Goal: Task Accomplishment & Management: Use online tool/utility

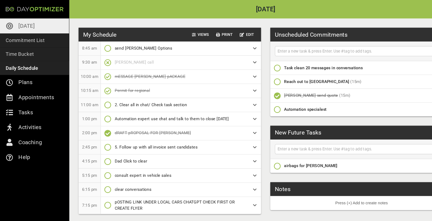
click at [21, 26] on p "[DATE]" at bounding box center [24, 24] width 15 height 9
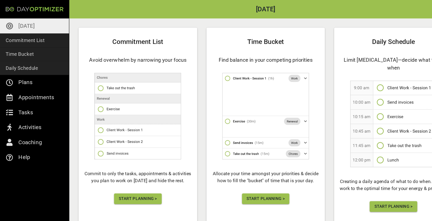
scroll to position [26, 0]
click at [116, 189] on span "Start Planning >" at bounding box center [129, 186] width 36 height 7
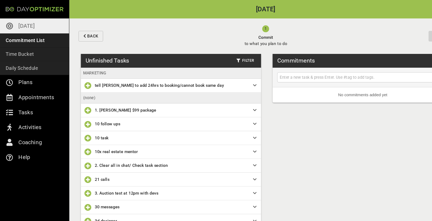
click at [82, 103] on icon "button" at bounding box center [82, 103] width 6 height 6
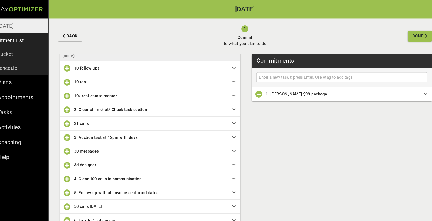
scroll to position [41, 0]
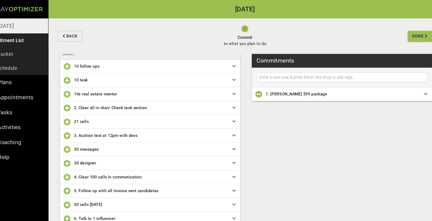
click at [79, 101] on icon "button" at bounding box center [82, 101] width 6 height 6
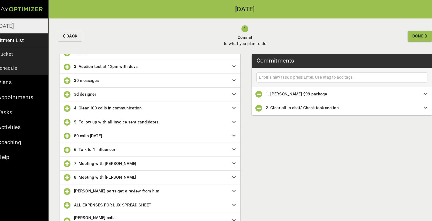
scroll to position [95, 0]
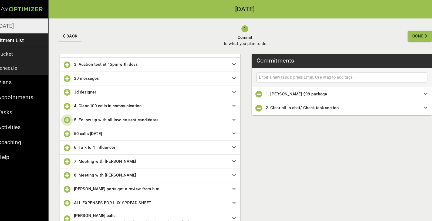
click at [79, 112] on icon "button" at bounding box center [82, 112] width 6 height 6
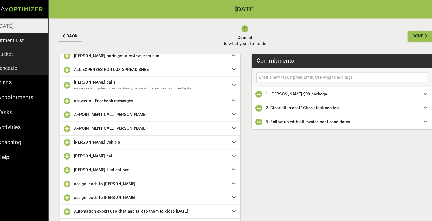
scroll to position [207, 0]
click at [79, 146] on icon "button" at bounding box center [82, 145] width 6 height 6
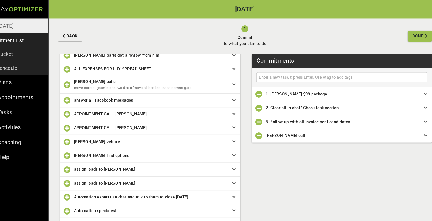
scroll to position [235, 0]
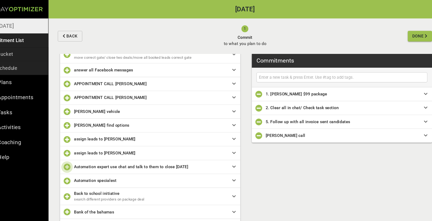
click at [79, 158] on icon "button" at bounding box center [82, 156] width 6 height 6
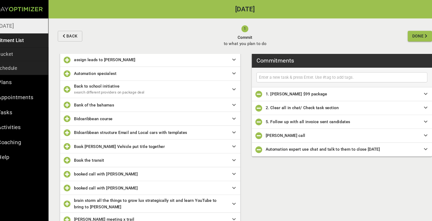
scroll to position [323, 0]
click at [261, 70] on input "text" at bounding box center [338, 72] width 157 height 7
type input "video content for [PERSON_NAME] brokers"
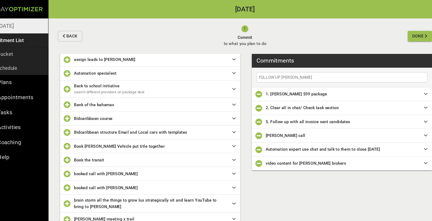
type input "fOLLOW UP [PERSON_NAME]"
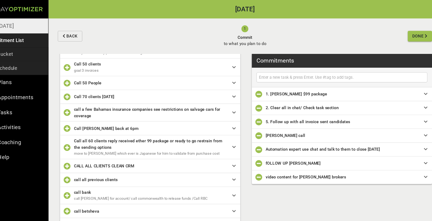
scroll to position [557, 0]
click at [278, 71] on input "text" at bounding box center [338, 72] width 157 height 7
type input "FOLLOW UP WITH [PERSON_NAME]"
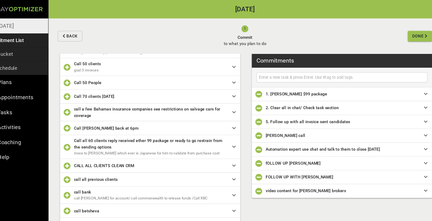
click at [267, 72] on input "text" at bounding box center [338, 72] width 157 height 7
type input "transit paper work"
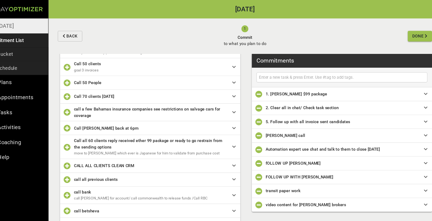
click at [275, 71] on input "text" at bounding box center [338, 72] width 157 height 7
type input "Trax Paper work"
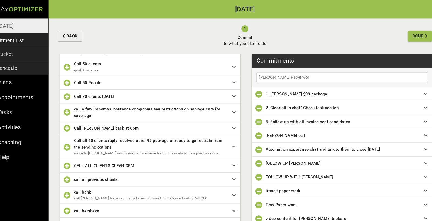
type input "[PERSON_NAME] Paper work"
click at [405, 35] on span "Done" at bounding box center [412, 33] width 14 height 7
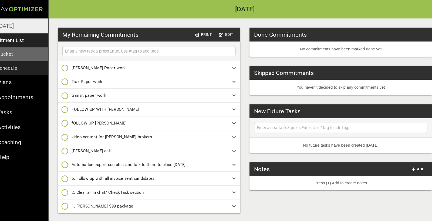
click at [13, 52] on link "Time Bucket" at bounding box center [32, 50] width 64 height 13
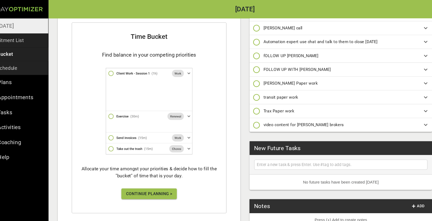
scroll to position [82, 0]
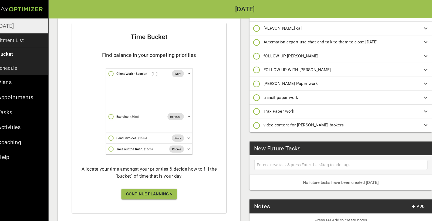
click at [137, 183] on span "Continue Planning >" at bounding box center [158, 181] width 43 height 7
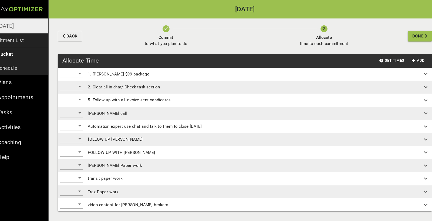
click at [76, 72] on div "​" at bounding box center [87, 68] width 22 height 9
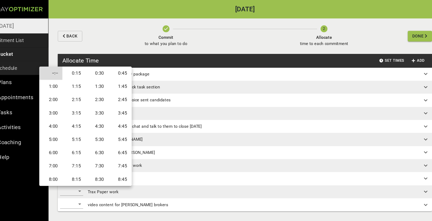
click at [99, 71] on li "0:30" at bounding box center [110, 68] width 22 height 12
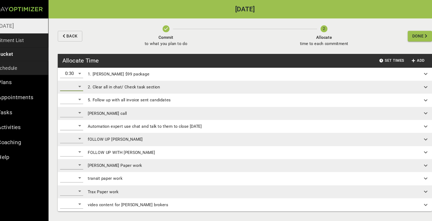
click at [76, 81] on div "​" at bounding box center [87, 81] width 22 height 9
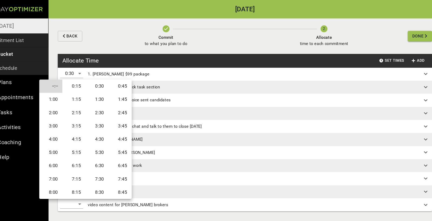
click at [56, 105] on li "2:00" at bounding box center [67, 105] width 22 height 12
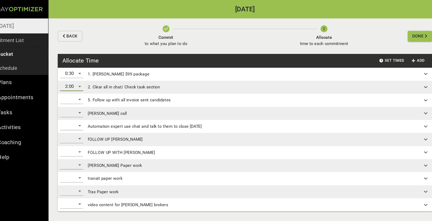
click at [76, 94] on div "​" at bounding box center [87, 93] width 22 height 9
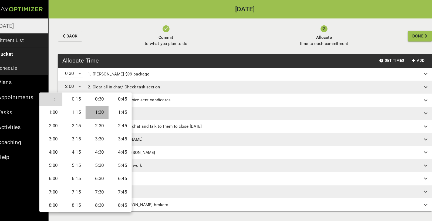
click at [99, 105] on li "1:30" at bounding box center [110, 105] width 22 height 12
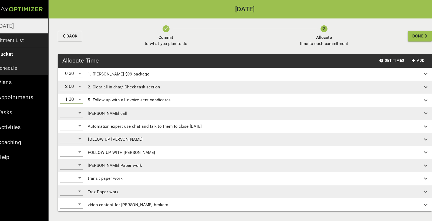
click at [76, 107] on div "​" at bounding box center [87, 105] width 22 height 9
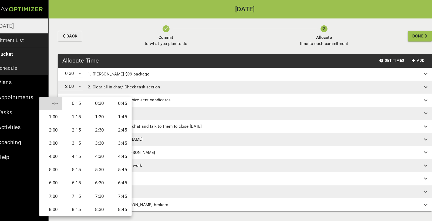
click at [78, 97] on li "0:15" at bounding box center [89, 97] width 22 height 12
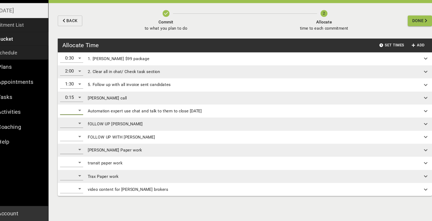
click at [76, 113] on div "​" at bounding box center [87, 117] width 22 height 9
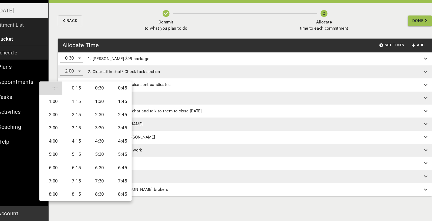
click at [56, 103] on li "1:00" at bounding box center [67, 109] width 22 height 12
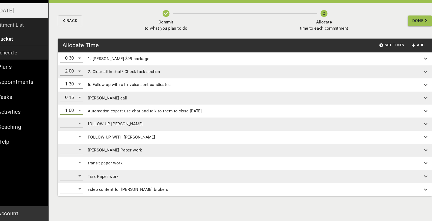
click at [76, 125] on div "​" at bounding box center [87, 129] width 22 height 9
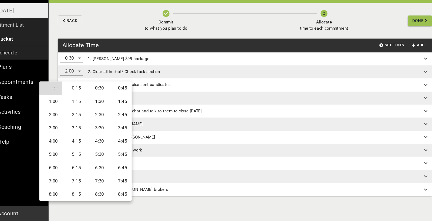
click at [157, 119] on div at bounding box center [216, 110] width 432 height 221
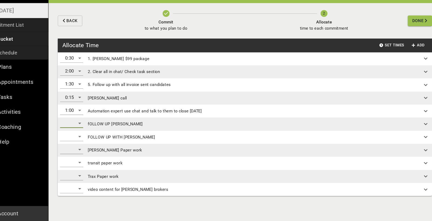
click at [76, 125] on div "​" at bounding box center [87, 129] width 22 height 9
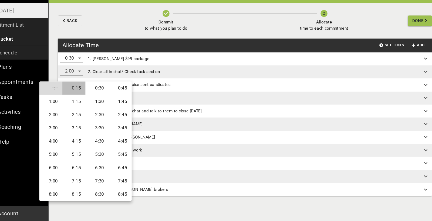
click at [78, 91] on li "0:15" at bounding box center [89, 97] width 22 height 12
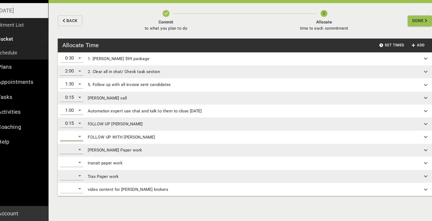
click at [76, 138] on div "​" at bounding box center [87, 142] width 22 height 9
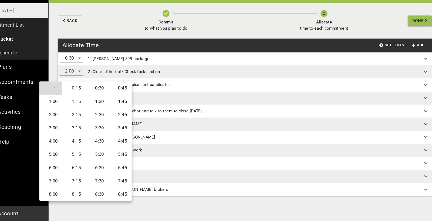
click at [161, 125] on div at bounding box center [216, 110] width 432 height 221
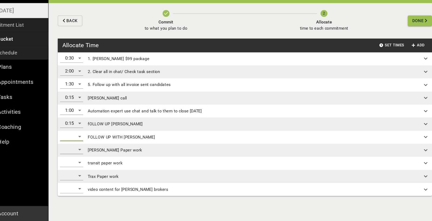
click at [76, 150] on div "​" at bounding box center [87, 154] width 22 height 9
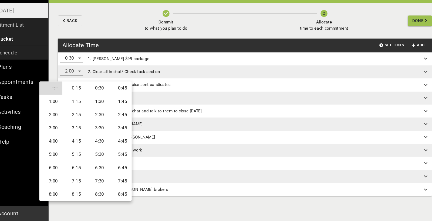
click at [99, 91] on li "0:30" at bounding box center [110, 97] width 22 height 12
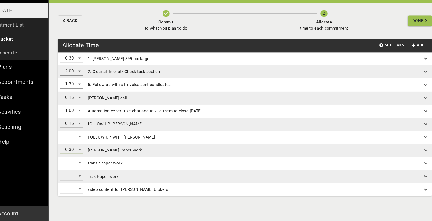
click at [76, 162] on div "​" at bounding box center [87, 166] width 22 height 9
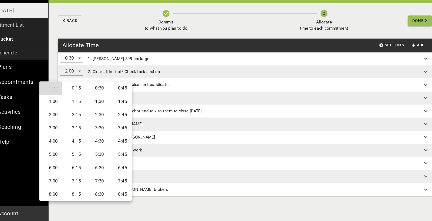
click at [99, 91] on li "0:30" at bounding box center [110, 97] width 22 height 12
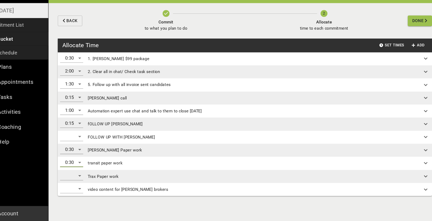
click at [76, 175] on div "​" at bounding box center [87, 179] width 22 height 9
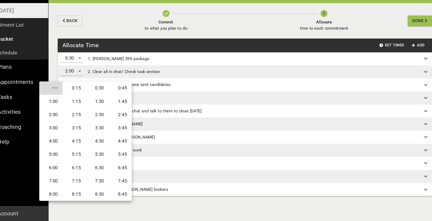
click at [99, 91] on li "0:30" at bounding box center [110, 97] width 22 height 12
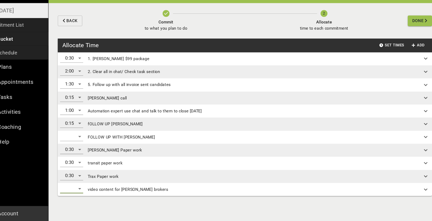
click at [76, 187] on div "​" at bounding box center [87, 191] width 22 height 9
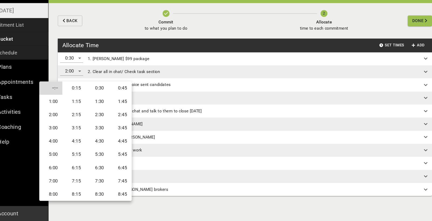
click at [56, 103] on li "1:00" at bounding box center [67, 109] width 22 height 12
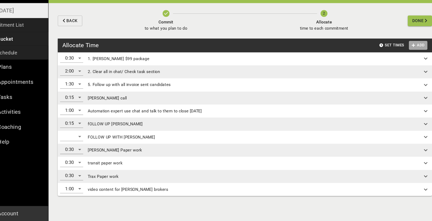
click at [404, 54] on span "Add" at bounding box center [410, 57] width 13 height 6
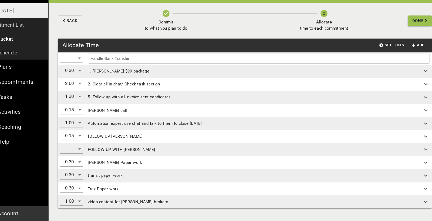
type input "Handle Bank Transfer"
click at [76, 64] on div "​" at bounding box center [87, 68] width 22 height 9
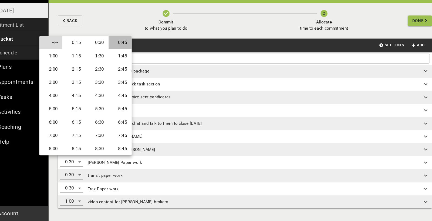
click at [121, 48] on li "0:45" at bounding box center [132, 54] width 22 height 12
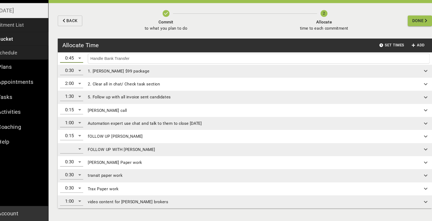
click at [152, 66] on input "Handle Bank Transfer" at bounding box center [261, 69] width 317 height 7
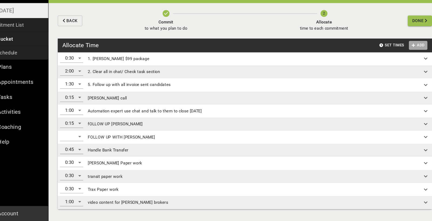
click at [404, 55] on icon "button" at bounding box center [405, 57] width 3 height 4
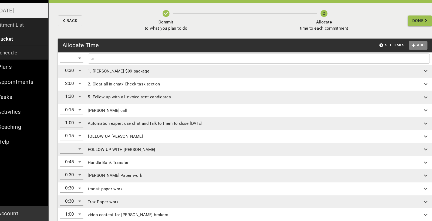
type input "u"
type input "r"
type input "e"
type input "n"
type input "f"
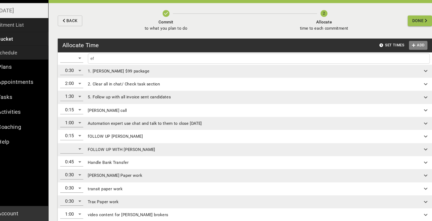
type input "e"
click at [76, 64] on div "​" at bounding box center [87, 68] width 22 height 9
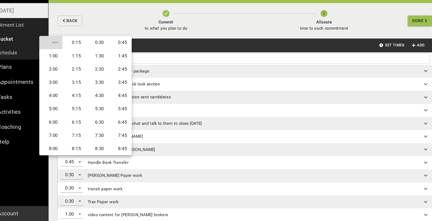
click at [142, 55] on div at bounding box center [216, 110] width 432 height 221
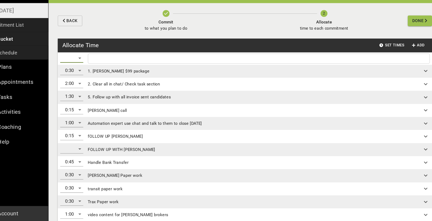
click at [103, 66] on input "text" at bounding box center [261, 69] width 317 height 7
type input "j"
click at [161, 66] on input "text" at bounding box center [261, 69] width 317 height 7
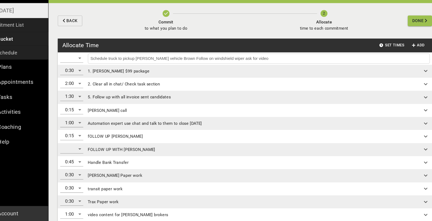
click at [132, 66] on input "Schedule truck to pickup [PERSON_NAME] vehicle Brown Follow on windshield wiper…" at bounding box center [261, 69] width 317 height 7
click at [241, 66] on input "Schedule truck to pickup [PERSON_NAME] vehicle Brown Follow on windshield wiper…" at bounding box center [261, 69] width 317 height 7
type input "Schedule truck to pickup [PERSON_NAME] vehicle Brown Follow on windshield wiper…"
click at [76, 64] on div "​" at bounding box center [87, 68] width 22 height 9
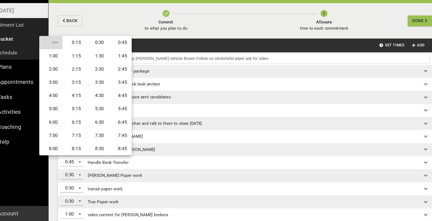
click at [152, 56] on div at bounding box center [216, 110] width 432 height 221
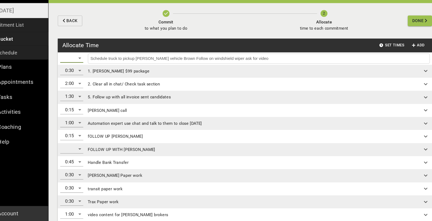
click at [76, 64] on div "​" at bounding box center [87, 68] width 22 height 9
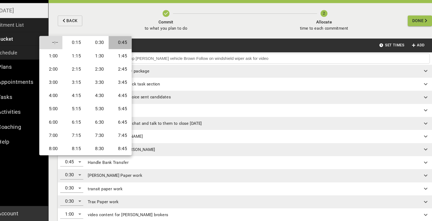
click at [121, 48] on li "0:45" at bounding box center [132, 54] width 22 height 12
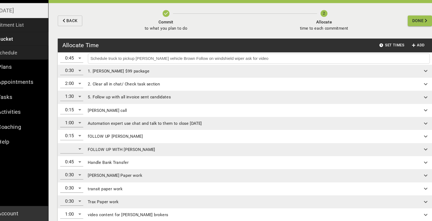
click at [251, 66] on input "Schedule truck to pickup [PERSON_NAME] vehicle Brown Follow on windshield wiper…" at bounding box center [261, 69] width 317 height 7
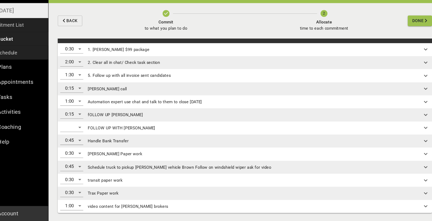
scroll to position [8, 0]
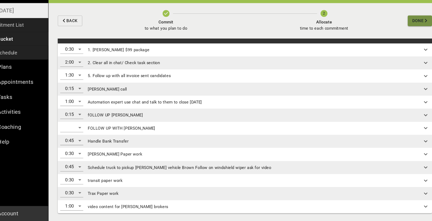
click at [405, 30] on span "Done" at bounding box center [410, 33] width 11 height 7
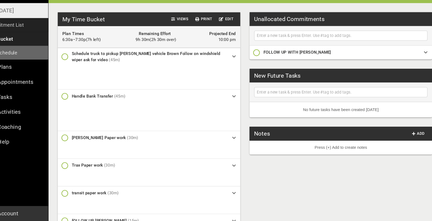
click at [21, 57] on link "Daily Schedule" at bounding box center [32, 63] width 64 height 13
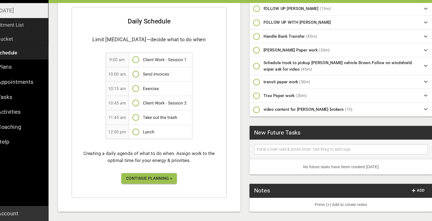
scroll to position [106, 0]
click at [140, 178] on span "Continue Planning >" at bounding box center [158, 181] width 43 height 7
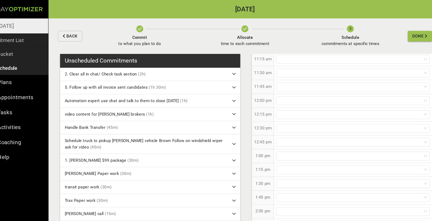
click at [245, 30] on icon "button" at bounding box center [248, 27] width 6 height 6
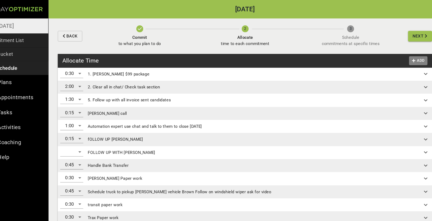
click at [404, 57] on span "Add" at bounding box center [410, 57] width 13 height 6
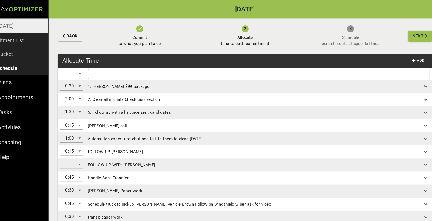
click at [223, 69] on input "text" at bounding box center [261, 69] width 317 height 7
type input "[PERSON_NAME]"
click at [76, 71] on div "​" at bounding box center [87, 68] width 22 height 9
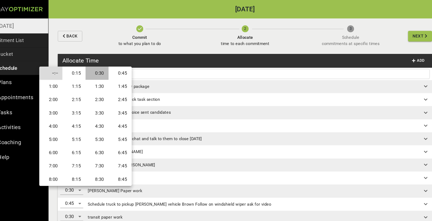
click at [99, 70] on li "0:30" at bounding box center [110, 68] width 22 height 12
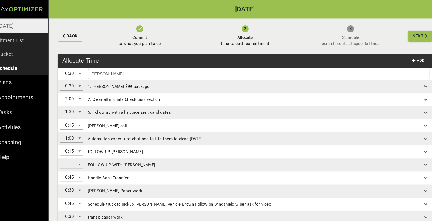
click at [124, 70] on input "[PERSON_NAME]" at bounding box center [261, 69] width 317 height 7
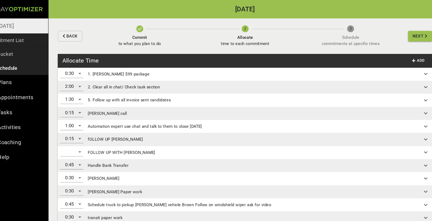
click at [401, 32] on button "Next" at bounding box center [412, 34] width 22 height 10
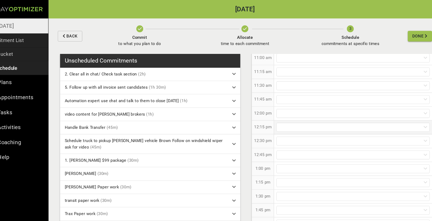
scroll to position [255, 0]
click at [278, 126] on div at bounding box center [349, 126] width 143 height 8
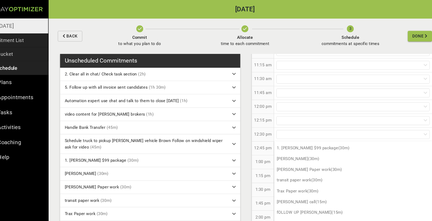
scroll to position [64, 0]
click at [281, 150] on p "[PERSON_NAME] (30m)" at bounding box center [349, 149] width 147 height 10
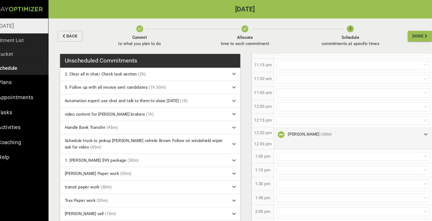
click at [279, 124] on icon "button" at bounding box center [282, 126] width 6 height 6
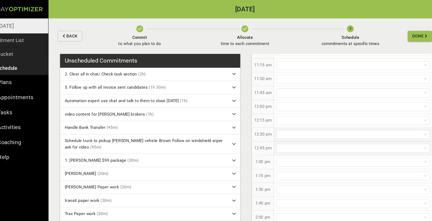
click at [278, 141] on div at bounding box center [349, 139] width 143 height 8
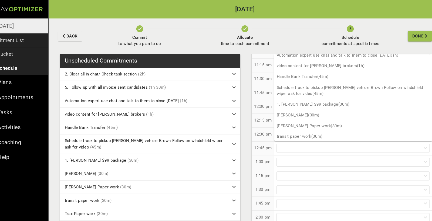
scroll to position [25, 0]
click at [281, 107] on p "[PERSON_NAME] (30m)" at bounding box center [349, 107] width 147 height 10
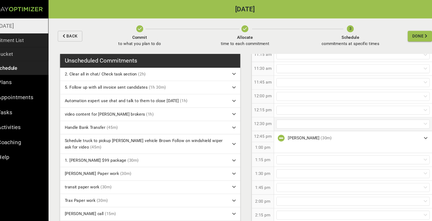
scroll to position [264, 0]
click at [280, 115] on div at bounding box center [349, 116] width 143 height 8
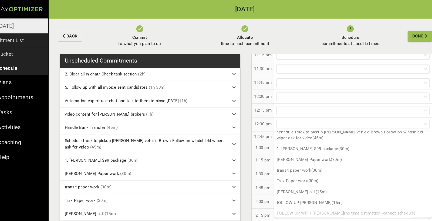
scroll to position [54, 0]
click at [303, 186] on p "fOLLOW UP [PERSON_NAME] (15m)" at bounding box center [349, 190] width 147 height 10
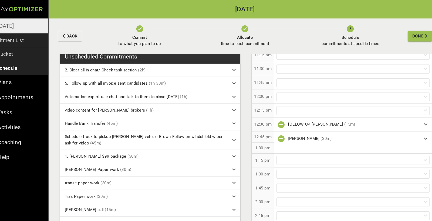
scroll to position [6, 0]
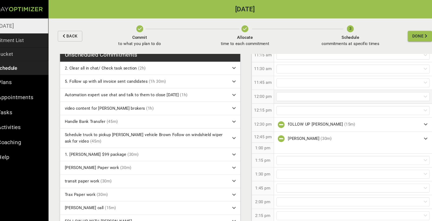
click at [285, 90] on div at bounding box center [349, 90] width 143 height 8
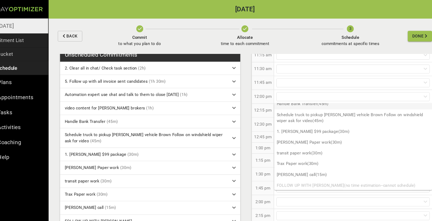
scroll to position [45, 0]
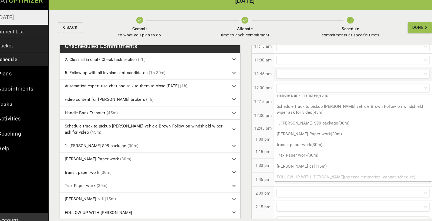
click at [278, 73] on div at bounding box center [349, 77] width 143 height 8
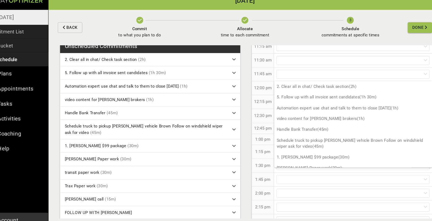
click at [255, 72] on div "11:45 am" at bounding box center [265, 77] width 21 height 13
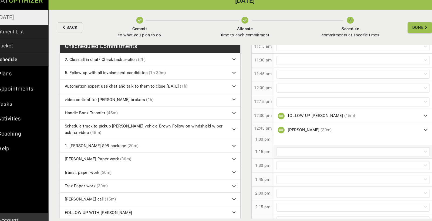
click at [278, 146] on div at bounding box center [349, 150] width 143 height 8
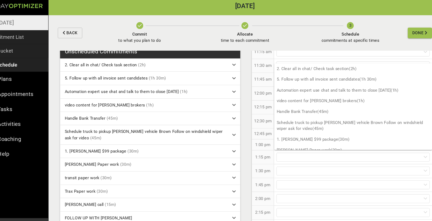
click at [255, 151] on div "1:15 pm" at bounding box center [265, 150] width 21 height 13
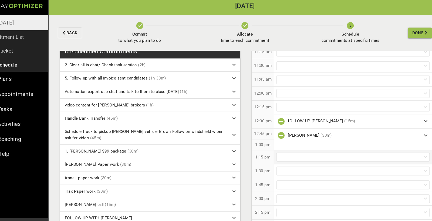
click at [287, 144] on div at bounding box center [349, 150] width 148 height 13
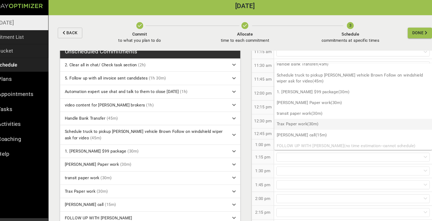
click at [282, 116] on p "Trax Paper work (30m)" at bounding box center [349, 119] width 147 height 10
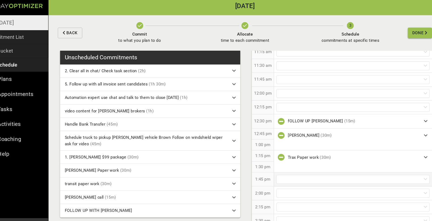
click at [326, 167] on div at bounding box center [349, 171] width 143 height 8
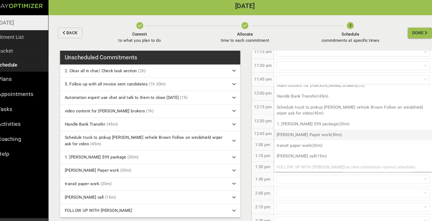
scroll to position [35, 0]
click at [276, 135] on p "transit paper work (30m)" at bounding box center [349, 140] width 147 height 10
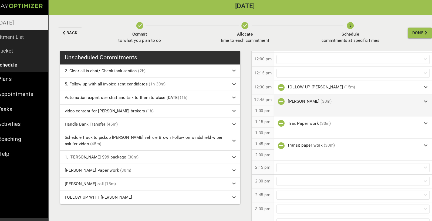
scroll to position [314, 0]
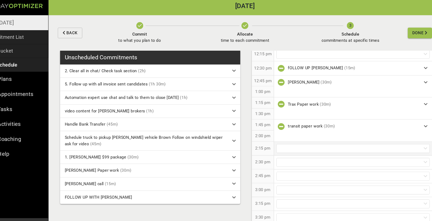
click at [295, 138] on div at bounding box center [349, 142] width 143 height 8
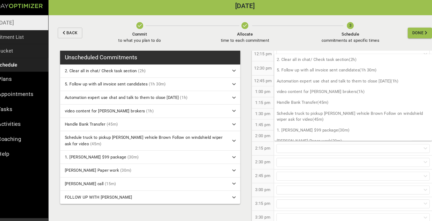
click at [258, 98] on p "1:15 pm" at bounding box center [265, 99] width 14 height 6
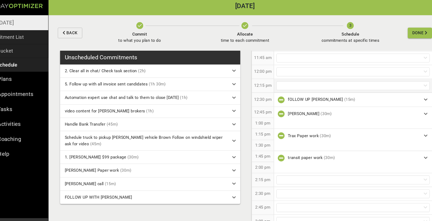
scroll to position [283, 0]
click at [288, 80] on div at bounding box center [349, 84] width 143 height 8
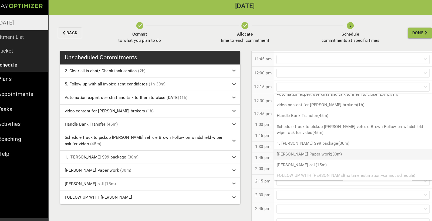
scroll to position [25, 0]
click at [281, 144] on p "[PERSON_NAME] Paper work (30m)" at bounding box center [349, 148] width 147 height 10
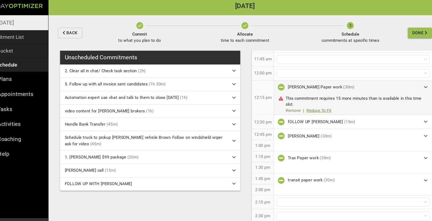
click at [306, 104] on link "Reduce To Fit" at bounding box center [317, 107] width 23 height 6
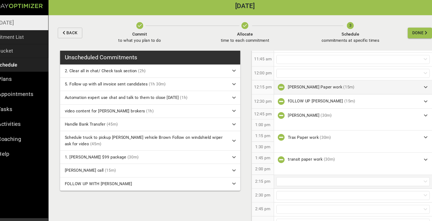
click at [278, 169] on div at bounding box center [349, 173] width 143 height 8
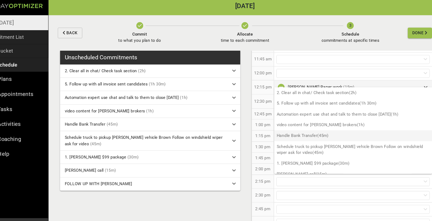
scroll to position [0, 0]
click at [258, 160] on p "2:00 pm" at bounding box center [265, 161] width 14 height 6
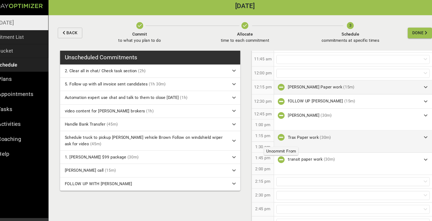
click at [279, 129] on icon "button" at bounding box center [282, 131] width 6 height 6
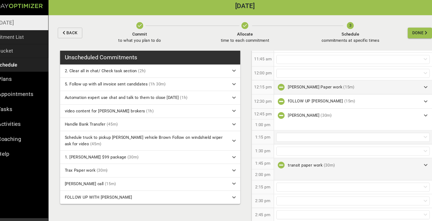
click at [279, 154] on icon "button" at bounding box center [282, 157] width 6 height 6
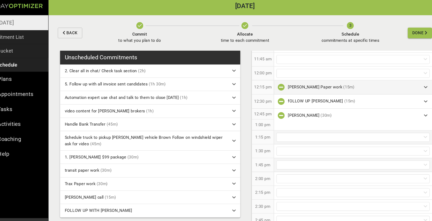
click at [278, 127] on div at bounding box center [349, 131] width 143 height 8
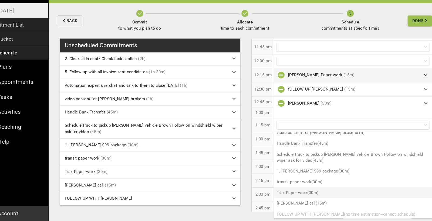
click at [278, 190] on p "Trax Paper work (30m)" at bounding box center [349, 195] width 147 height 10
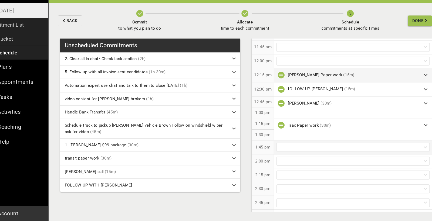
click at [278, 148] on div at bounding box center [349, 152] width 143 height 8
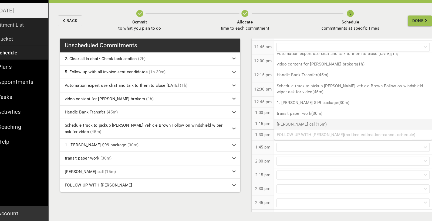
scroll to position [25, 0]
click at [277, 116] on p "transit paper work (30m)" at bounding box center [349, 121] width 147 height 10
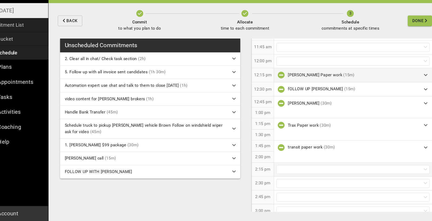
click at [278, 169] on div at bounding box center [349, 173] width 143 height 8
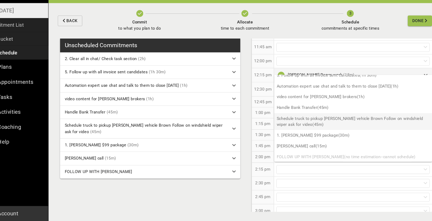
scroll to position [15, 0]
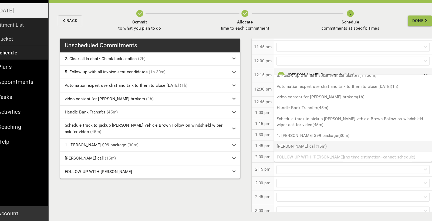
click at [280, 146] on p "[PERSON_NAME] call (15m)" at bounding box center [349, 151] width 147 height 10
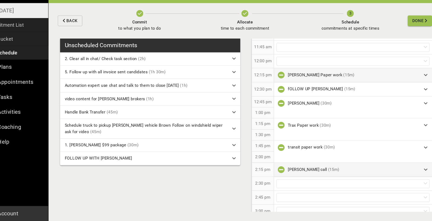
click at [289, 167] on div "[PERSON_NAME] call (15m)" at bounding box center [349, 173] width 148 height 13
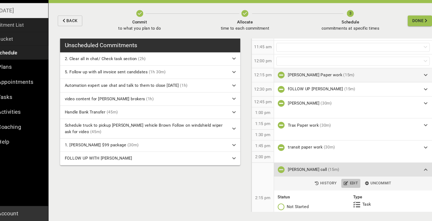
click at [338, 182] on button "Edit" at bounding box center [347, 186] width 18 height 8
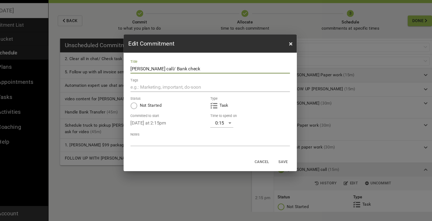
type input "[PERSON_NAME] call/ Bank check"
click at [277, 163] on span "Save" at bounding box center [283, 166] width 13 height 6
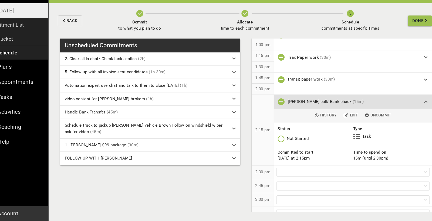
scroll to position [347, 0]
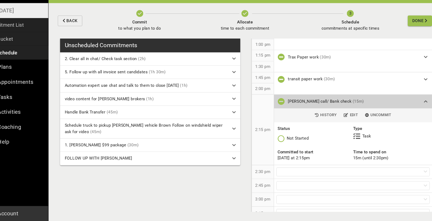
click at [401, 103] on div "[PERSON_NAME] call/ Bank check (15m)" at bounding box center [349, 109] width 148 height 13
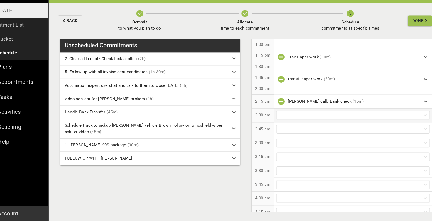
click at [285, 118] on div at bounding box center [349, 122] width 143 height 8
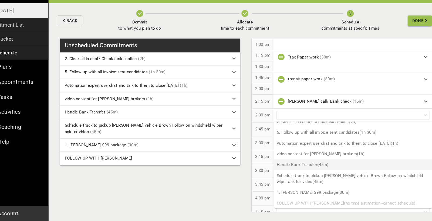
scroll to position [5, 0]
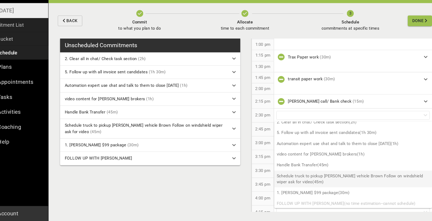
click at [308, 174] on p "Schedule truck to pickup [PERSON_NAME] vehicle Brown Follow on windshield wiper…" at bounding box center [349, 182] width 147 height 16
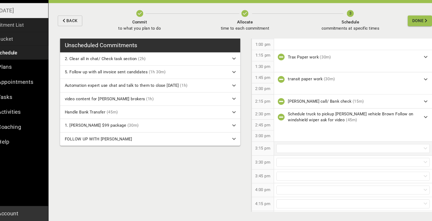
click at [295, 149] on div at bounding box center [349, 153] width 143 height 8
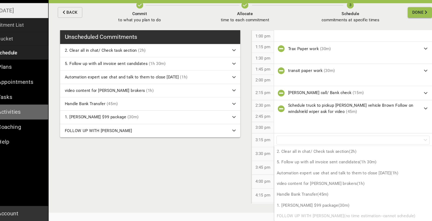
scroll to position [8, 0]
click at [291, 151] on p "2. Clear all in chat/ Check task section (2h)" at bounding box center [349, 156] width 147 height 10
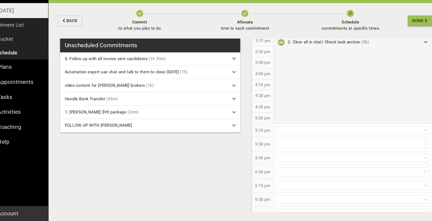
scroll to position [449, 0]
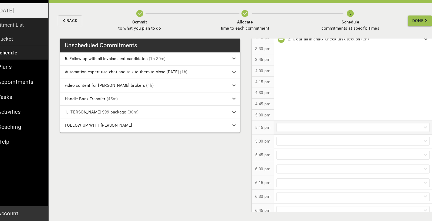
click at [278, 129] on div at bounding box center [349, 133] width 143 height 8
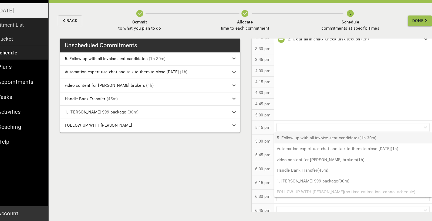
click at [288, 139] on p "5. Follow up with all invoice sent candidates (1h 30m)" at bounding box center [349, 144] width 147 height 10
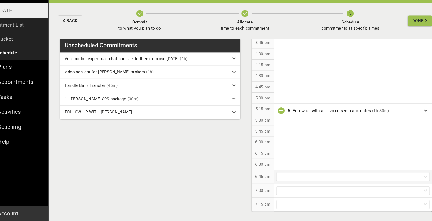
scroll to position [465, 0]
click at [279, 176] on div at bounding box center [349, 180] width 143 height 8
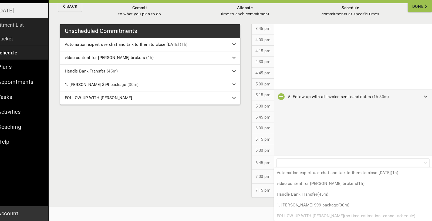
scroll to position [13, 0]
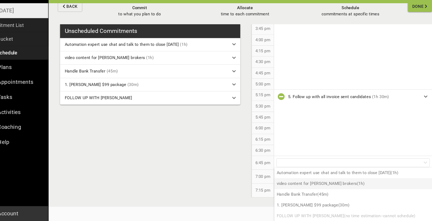
click at [298, 181] on p "video content for [PERSON_NAME] brokers (1h)" at bounding box center [349, 186] width 147 height 10
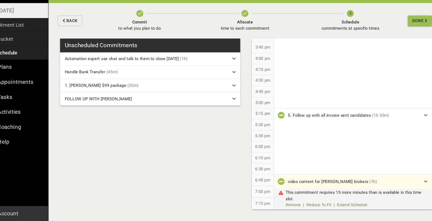
scroll to position [458, 0]
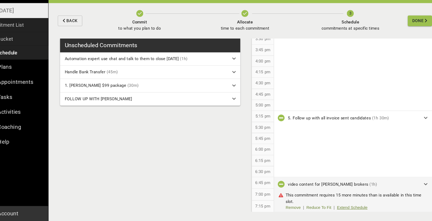
click at [334, 206] on link "Extend Schedule" at bounding box center [348, 209] width 29 height 6
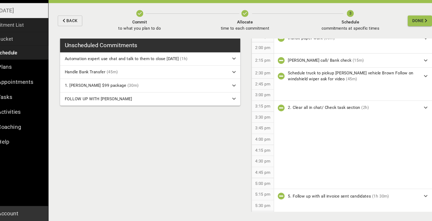
scroll to position [325, 0]
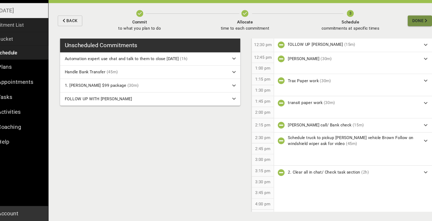
click at [405, 30] on span "Done" at bounding box center [410, 33] width 11 height 7
